Goal: Transaction & Acquisition: Purchase product/service

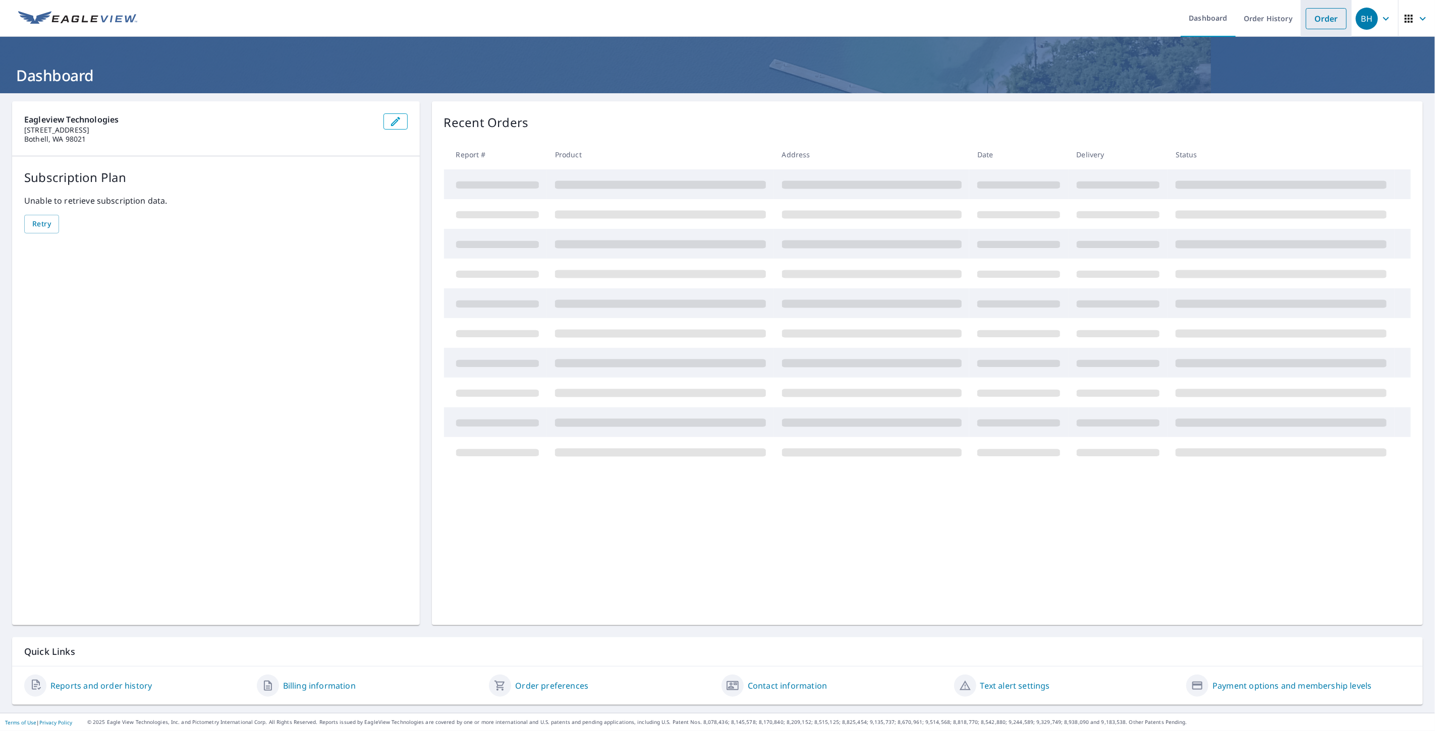
click at [1322, 22] on link "Order" at bounding box center [1325, 18] width 41 height 21
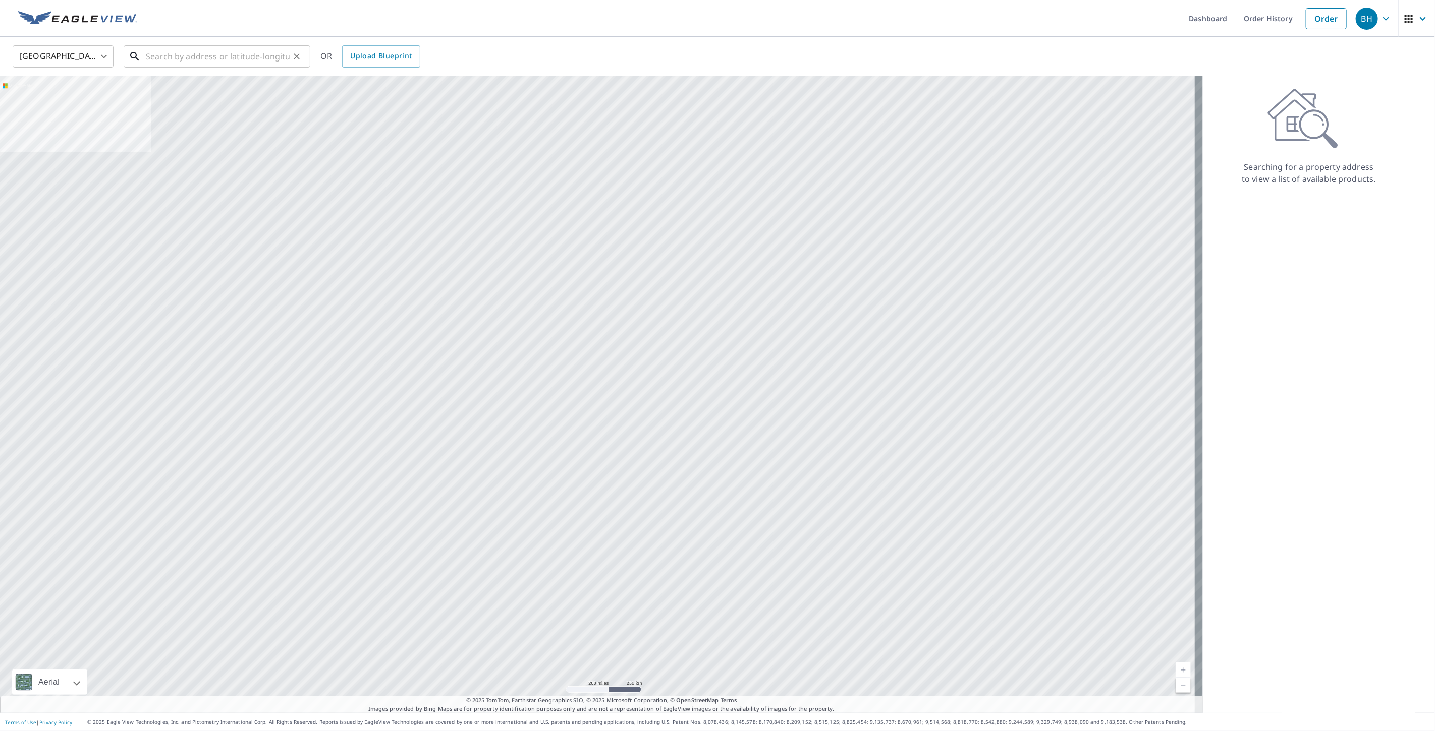
click at [169, 55] on input "text" at bounding box center [218, 56] width 144 height 28
paste input "[STREET_ADDRESS]"
click at [164, 56] on input "[STREET_ADDRESS]" at bounding box center [218, 56] width 144 height 28
click at [201, 87] on span "[STREET_ADDRESS]" at bounding box center [223, 86] width 158 height 12
type input "[STREET_ADDRESS]"
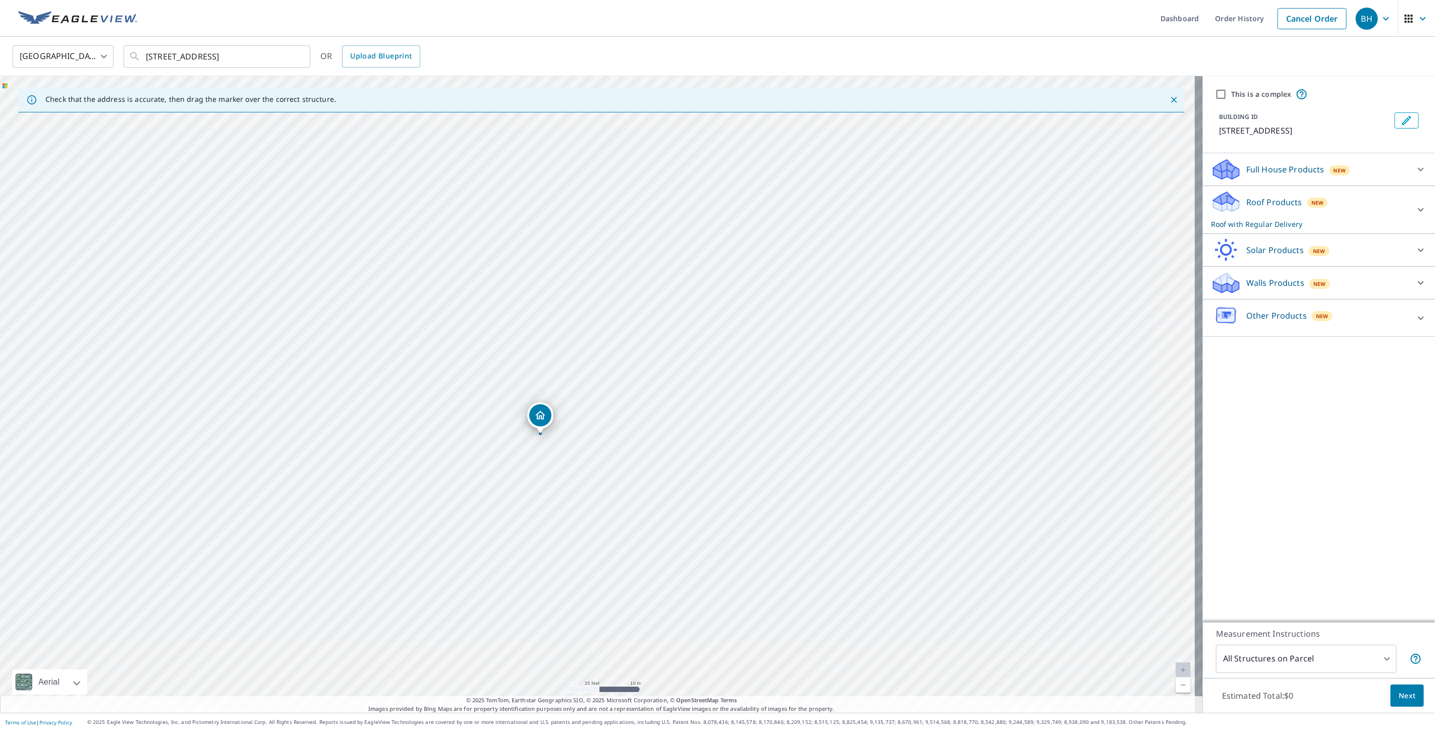
drag, startPoint x: 586, startPoint y: 401, endPoint x: 594, endPoint y: 406, distance: 10.2
click at [594, 406] on div "[STREET_ADDRESS]" at bounding box center [601, 394] width 1203 height 637
drag, startPoint x: 599, startPoint y: 342, endPoint x: 606, endPoint y: 326, distance: 17.2
click at [606, 326] on div "[STREET_ADDRESS]" at bounding box center [601, 394] width 1203 height 637
